Goal: Task Accomplishment & Management: Use online tool/utility

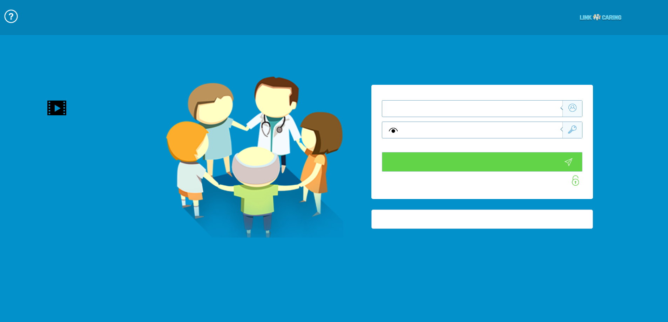
type input "התחבר עכשיו"
type input "עדיין לא? צור חשבון!"
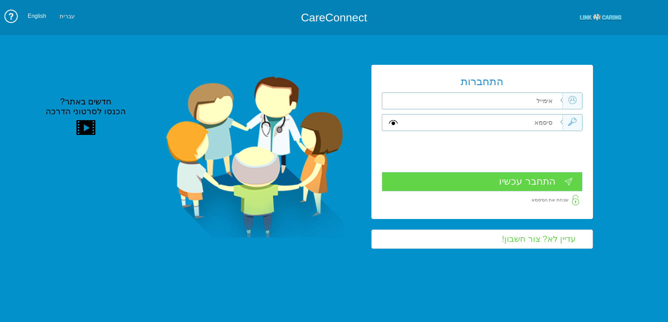
click at [537, 105] on input "text" at bounding box center [483, 101] width 158 height 16
type input "י"
type input "hila.krasno@pbsh.health.gov.il"
type input "A"
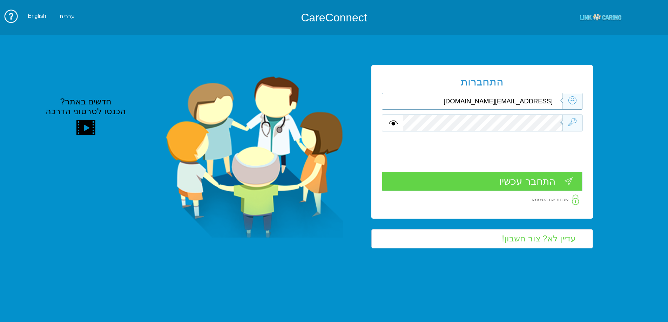
click at [557, 183] on input "התחבר עכשיו" at bounding box center [482, 181] width 200 height 19
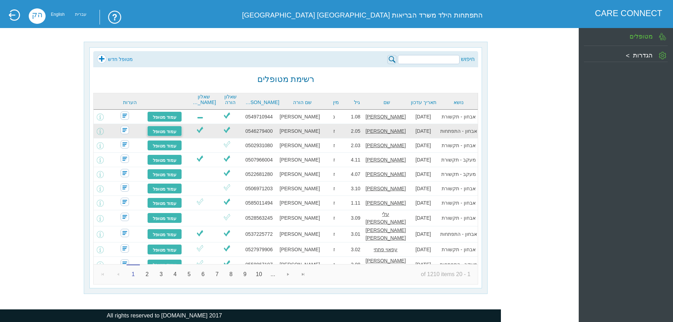
click at [169, 131] on link "עמוד מטופל" at bounding box center [164, 131] width 35 height 11
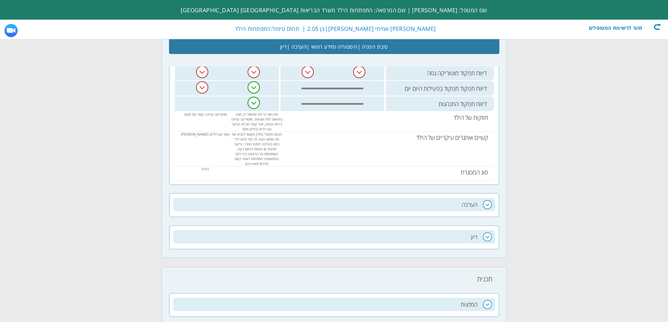
scroll to position [508, 0]
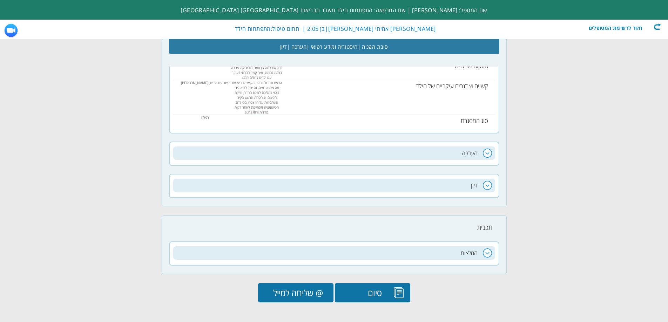
click at [307, 290] on input "@ שליחה למייל" at bounding box center [295, 292] width 75 height 19
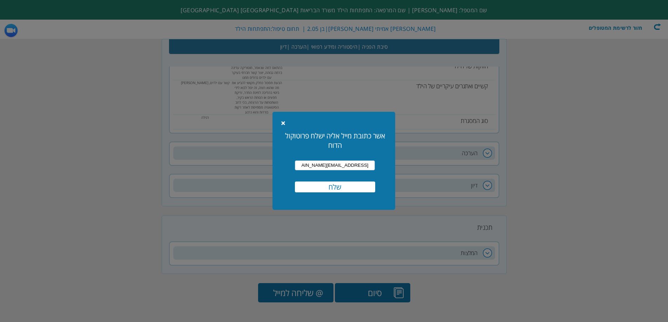
click at [341, 188] on input "שלח" at bounding box center [335, 187] width 80 height 11
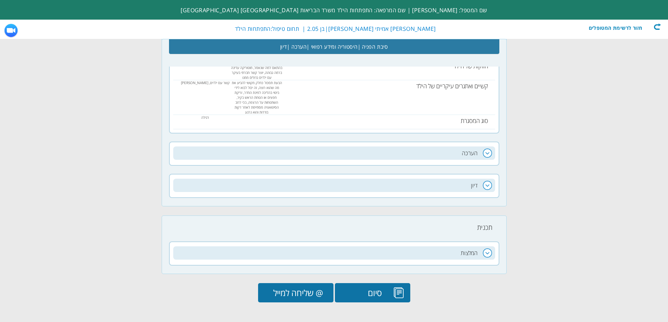
click at [368, 294] on input "סיום" at bounding box center [372, 292] width 75 height 19
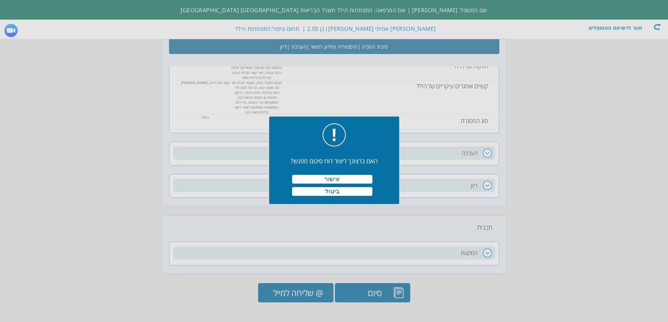
scroll to position [0, 0]
click at [345, 192] on button "ביטול" at bounding box center [332, 191] width 80 height 9
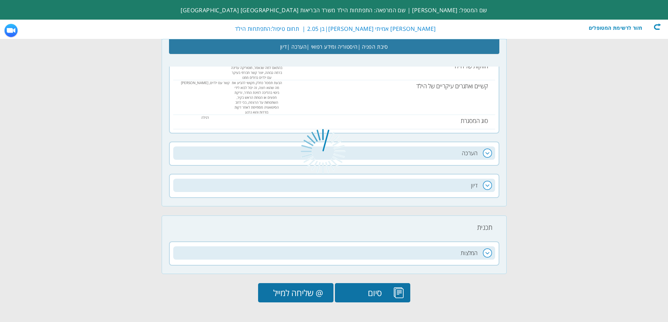
scroll to position [503, 0]
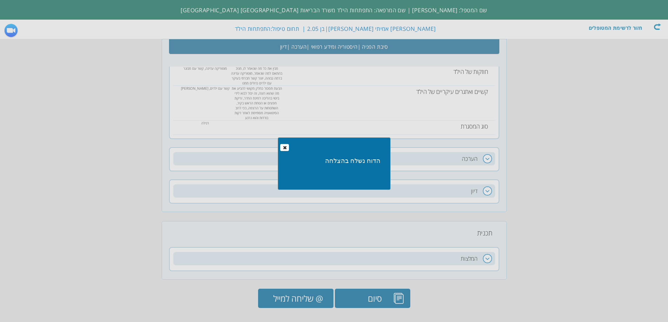
click at [281, 149] on button "Close" at bounding box center [284, 147] width 9 height 7
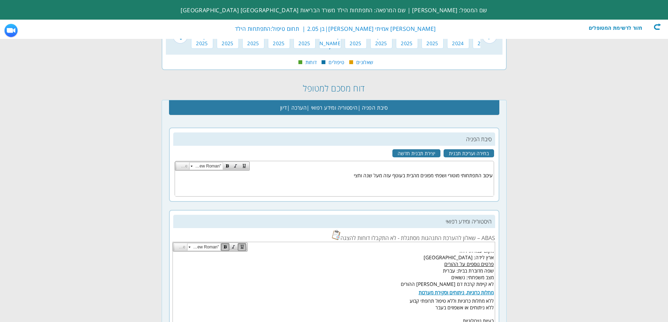
scroll to position [0, 0]
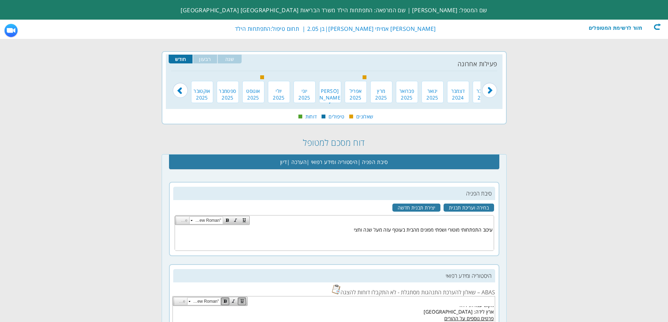
click at [649, 25] on div "חזור לרשימת המטופלים" at bounding box center [620, 26] width 81 height 7
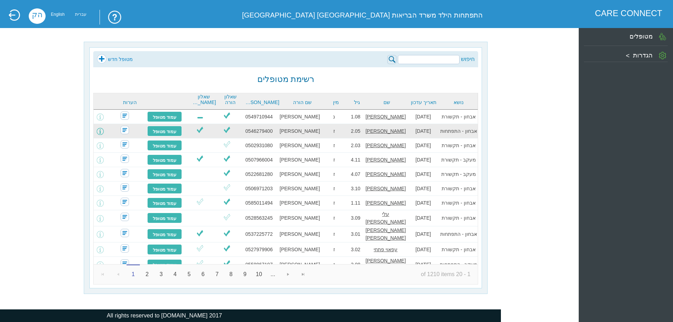
click at [104, 132] on span at bounding box center [100, 131] width 7 height 7
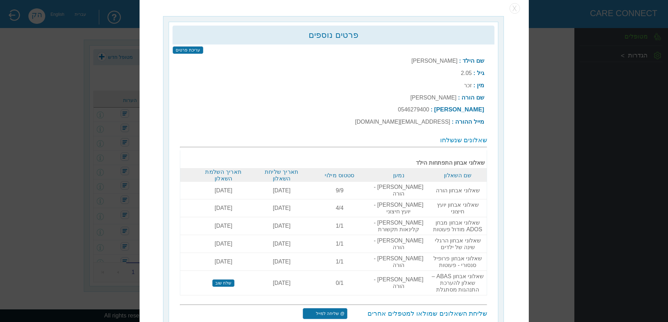
scroll to position [40, 0]
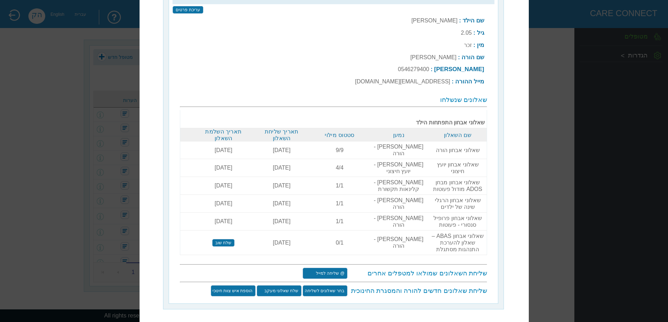
click at [333, 268] on input "@ שליחה למייל" at bounding box center [324, 273] width 45 height 11
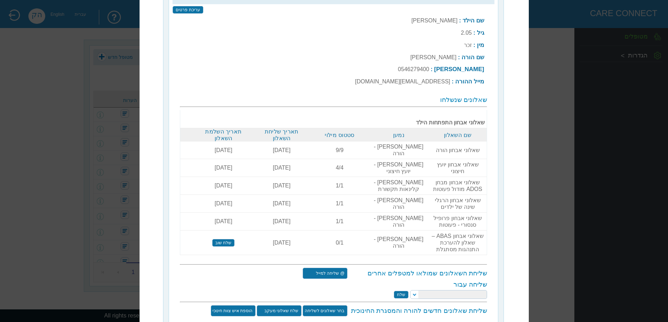
click at [443, 290] on select at bounding box center [448, 294] width 77 height 9
drag, startPoint x: 443, startPoint y: 285, endPoint x: 443, endPoint y: 280, distance: 4.9
click at [443, 290] on select at bounding box center [448, 294] width 77 height 9
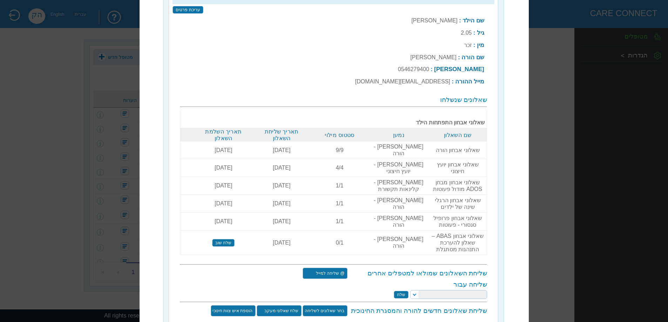
click at [443, 290] on select at bounding box center [448, 294] width 77 height 9
click at [400, 291] on input "שלח" at bounding box center [401, 295] width 15 height 8
click at [421, 290] on select at bounding box center [448, 294] width 77 height 9
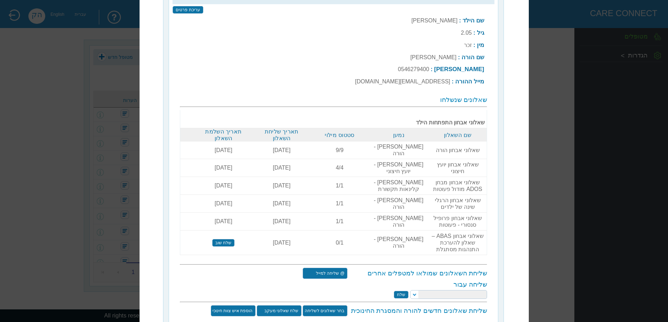
click at [430, 268] on div "שליחת השאלונים שמולאו למטפלים אחרים @ שליחה למייל שליחה עבור שלח" at bounding box center [333, 283] width 307 height 31
click at [440, 290] on select at bounding box center [448, 294] width 77 height 9
drag, startPoint x: 440, startPoint y: 280, endPoint x: 446, endPoint y: 301, distance: 21.8
click at [443, 292] on div "שליחת השאלונים שמולאו למטפלים אחרים @ שליחה למייל שליחה עבור שלח שליחת שאלונים …" at bounding box center [333, 292] width 307 height 49
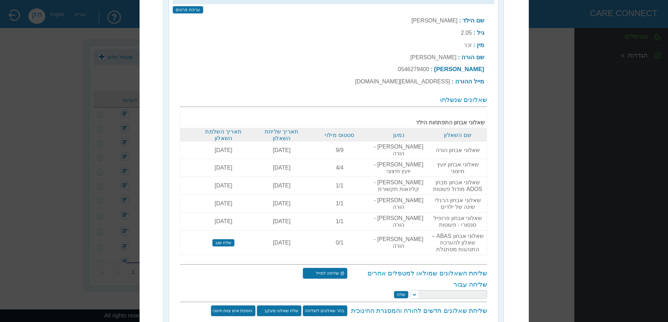
click at [447, 305] on div "שליחת שאלונים חדשים להורה והמסגרת החינוכית בחר שאלונים לשליחה שלח שאלוני מעקב ה…" at bounding box center [349, 310] width 276 height 11
click at [452, 290] on select "[PERSON_NAME] [PERSON_NAME] [PERSON_NAME] [PERSON_NAME] [PERSON_NAME] [PERSON_N…" at bounding box center [448, 294] width 77 height 9
select select "[EMAIL_ADDRESS][DOMAIN_NAME]"
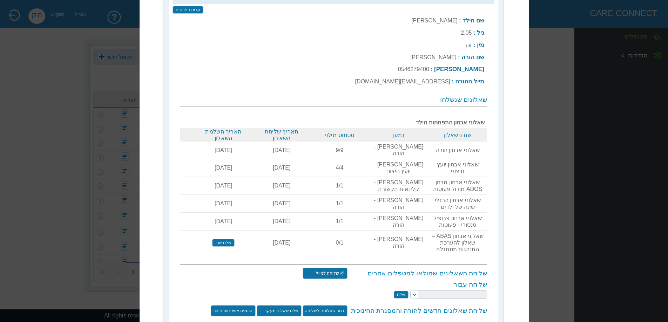
click at [411, 290] on select "[PERSON_NAME] [PERSON_NAME] [PERSON_NAME] [PERSON_NAME] [PERSON_NAME] [PERSON_N…" at bounding box center [448, 294] width 77 height 9
click at [405, 291] on input "שלח" at bounding box center [401, 295] width 15 height 8
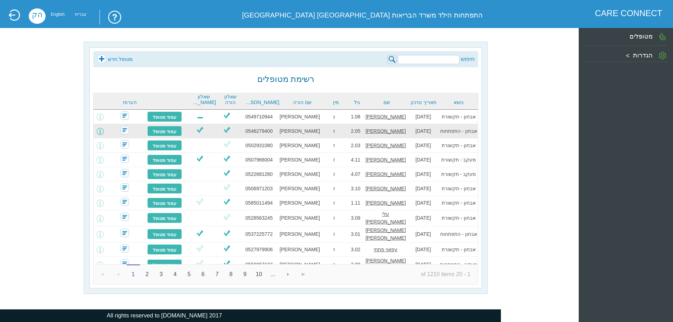
click at [104, 132] on span at bounding box center [100, 131] width 7 height 7
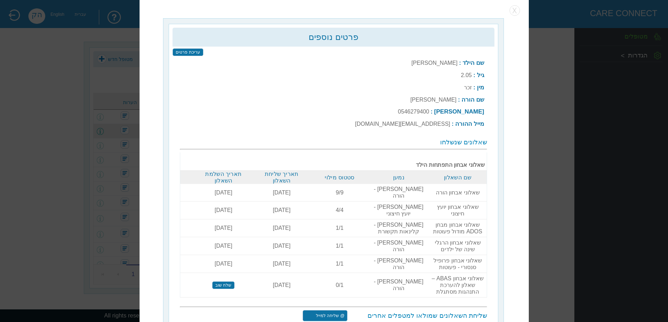
scroll to position [2, 0]
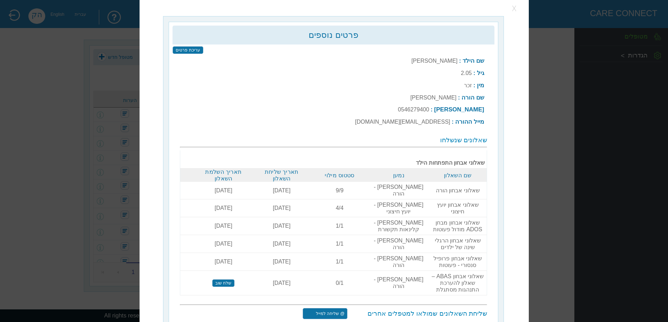
click at [519, 10] on button "button" at bounding box center [514, 8] width 11 height 11
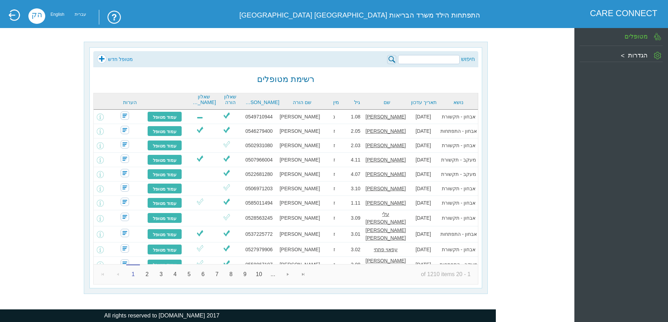
scroll to position [0, 0]
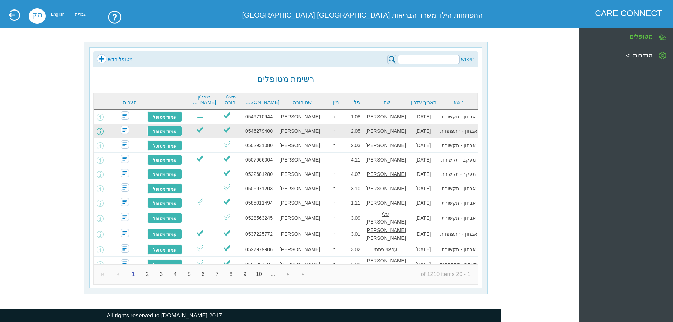
click at [103, 131] on span at bounding box center [100, 131] width 7 height 7
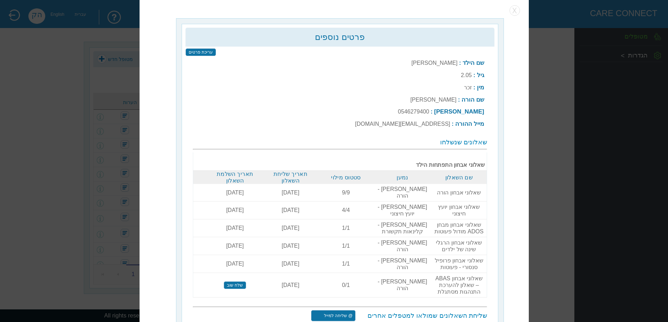
click at [237, 281] on input "שלח שוב" at bounding box center [235, 285] width 22 height 8
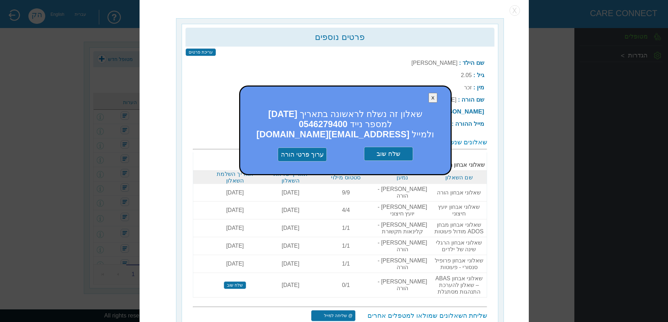
click at [395, 154] on input "שלח שוב" at bounding box center [388, 154] width 49 height 14
